Goal: Information Seeking & Learning: Understand process/instructions

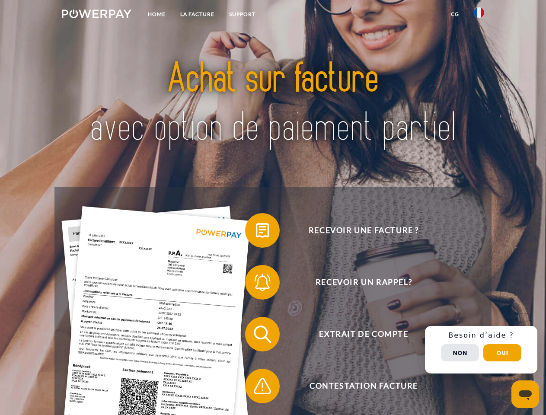
click at [96, 15] on img at bounding box center [97, 14] width 70 height 9
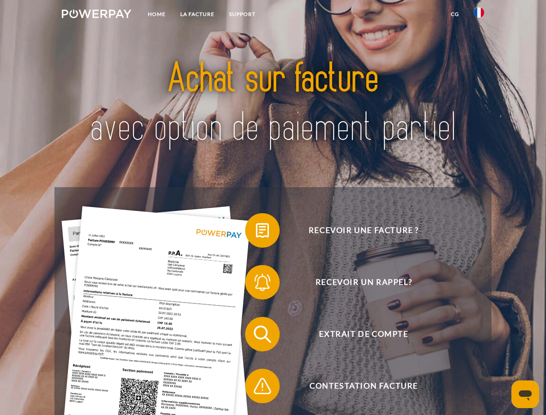
click at [479, 15] on img at bounding box center [479, 12] width 10 height 10
click at [455, 14] on link "CG" at bounding box center [454, 14] width 23 height 16
click at [256, 232] on span at bounding box center [249, 230] width 43 height 43
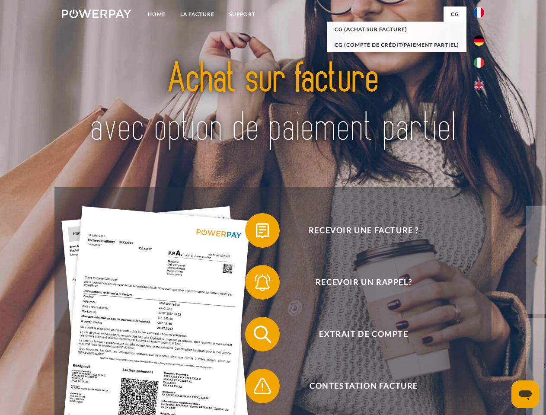
click at [256, 284] on span at bounding box center [249, 282] width 43 height 43
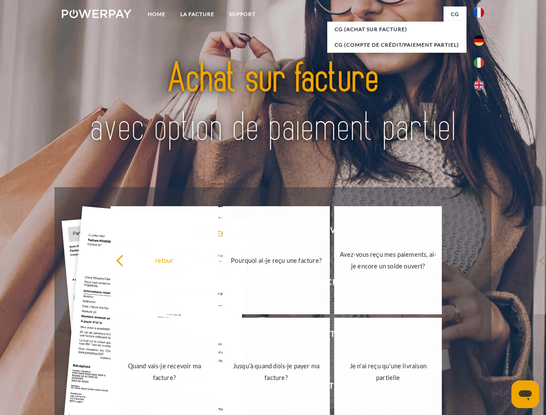
click at [256, 336] on link "Jusqu'à quand dois-je payer ma facture?" at bounding box center [276, 372] width 108 height 108
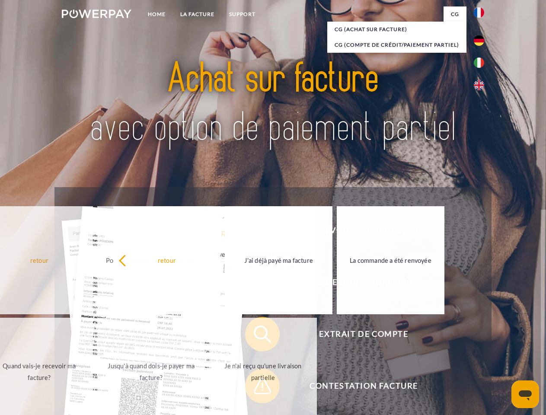
click at [256, 388] on span at bounding box center [249, 385] width 43 height 43
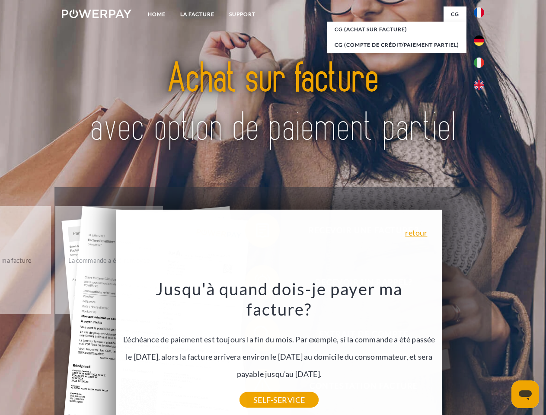
click at [481, 350] on div "Recevoir une facture ? Recevoir un rappel? Extrait de compte retour" at bounding box center [272, 360] width 436 height 346
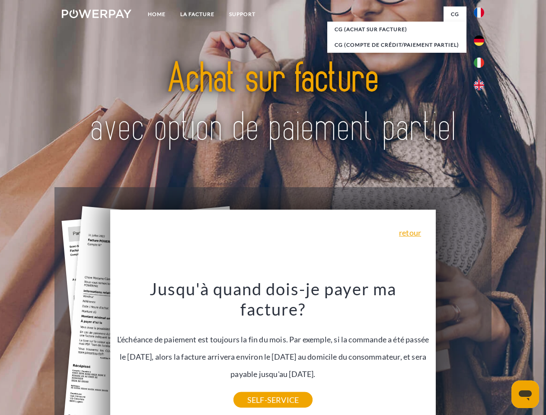
click at [460, 351] on span "Extrait de compte" at bounding box center [363, 334] width 212 height 35
click at [502, 353] on header "Home LA FACTURE Support" at bounding box center [273, 298] width 546 height 597
